Goal: Task Accomplishment & Management: Manage account settings

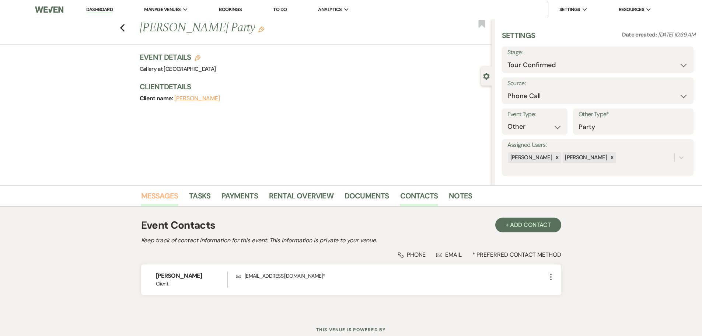
click at [167, 195] on link "Messages" at bounding box center [159, 198] width 37 height 16
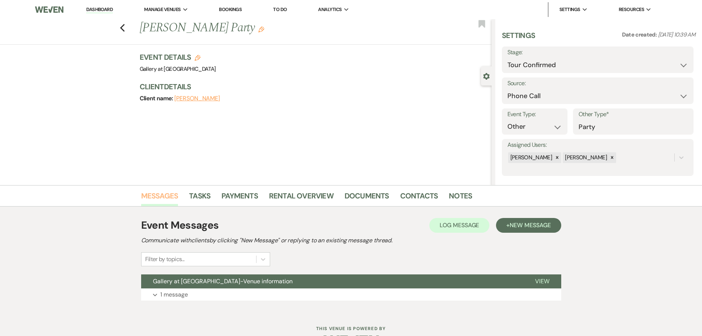
scroll to position [23, 0]
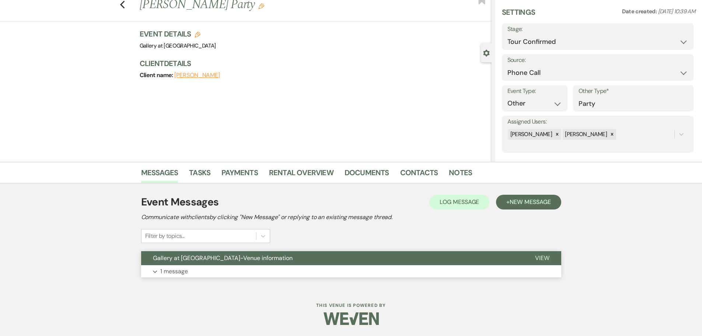
click at [196, 276] on button "Expand 1 message" at bounding box center [351, 271] width 420 height 13
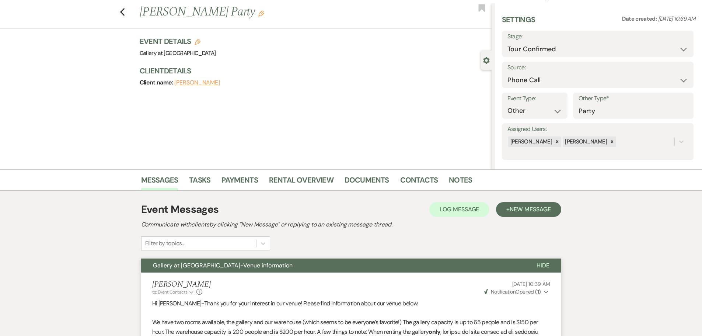
scroll to position [0, 0]
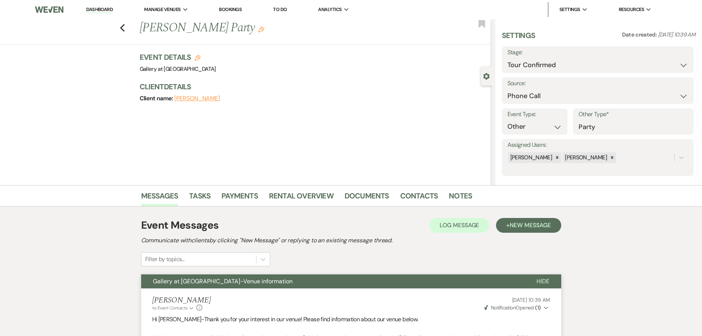
drag, startPoint x: 125, startPoint y: 28, endPoint x: 117, endPoint y: 17, distance: 13.5
click at [125, 28] on icon "Previous" at bounding box center [123, 28] width 6 height 9
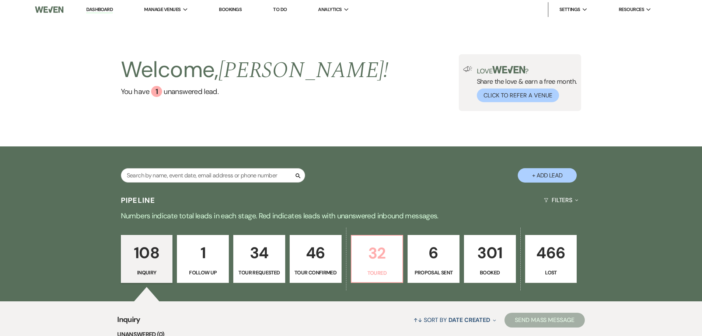
click at [376, 255] on p "32" at bounding box center [377, 253] width 42 height 25
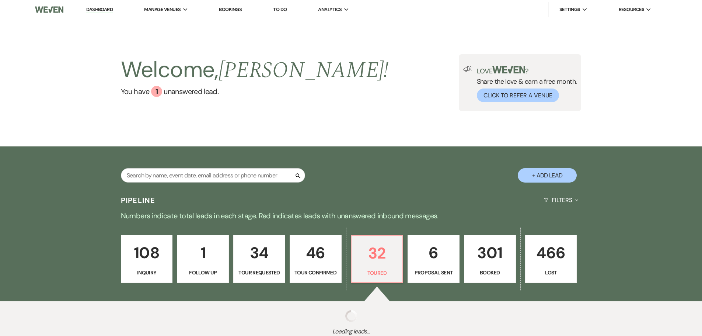
select select "5"
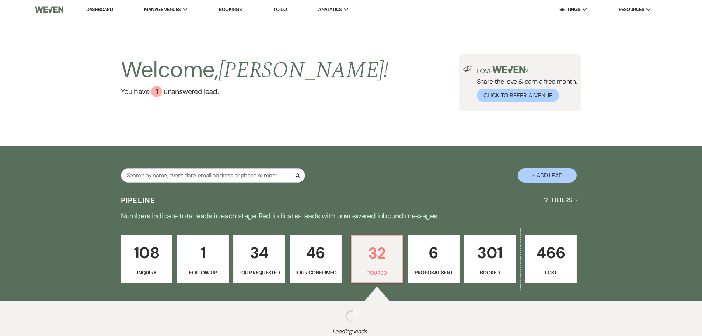
select select "5"
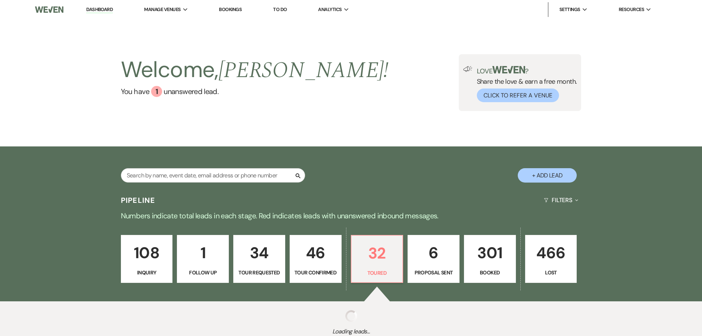
select select "5"
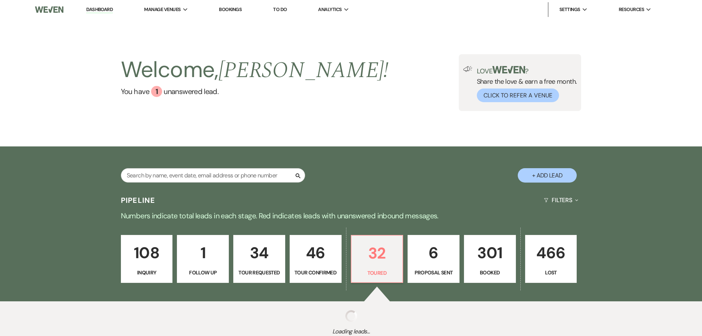
select select "5"
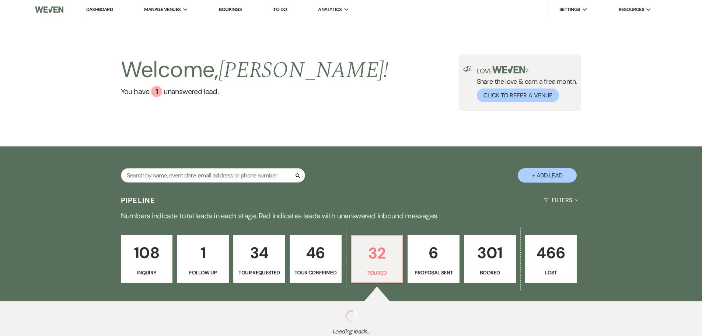
select select "5"
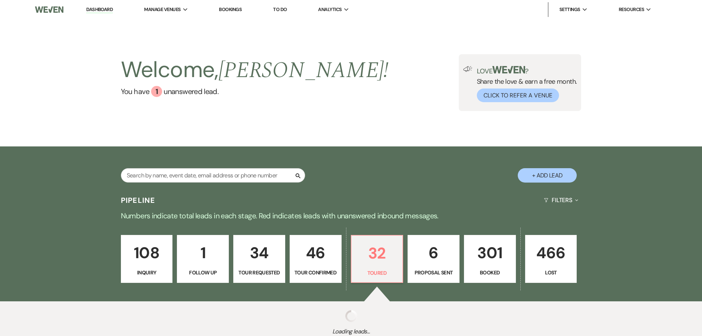
select select "5"
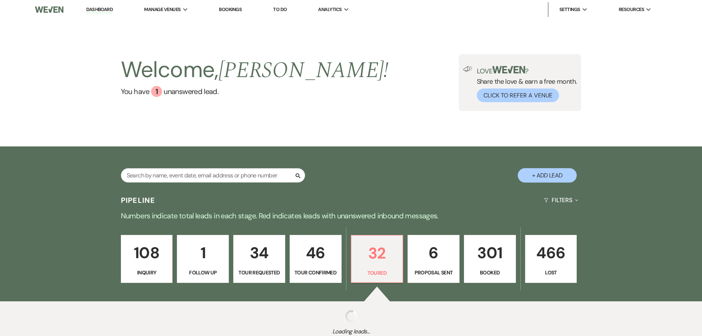
select select "5"
